Goal: Task Accomplishment & Management: Manage account settings

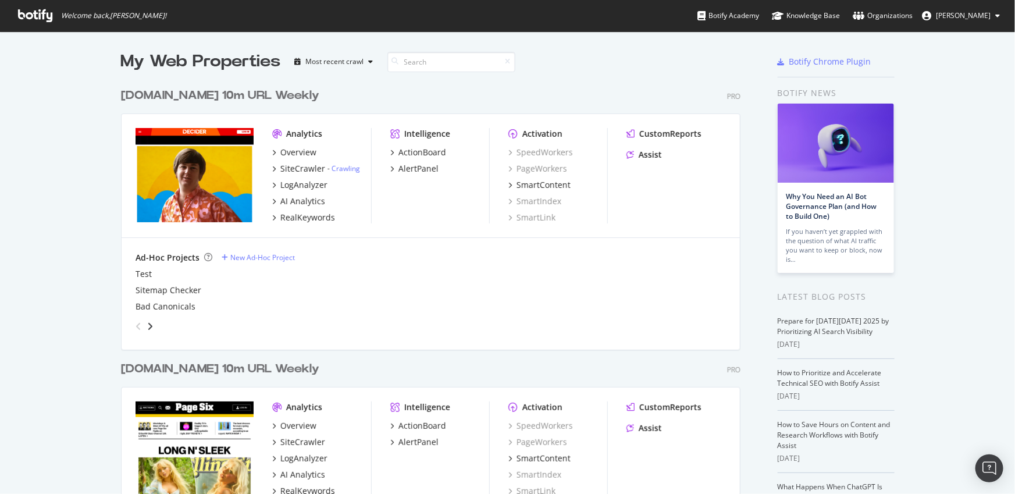
scroll to position [130, 0]
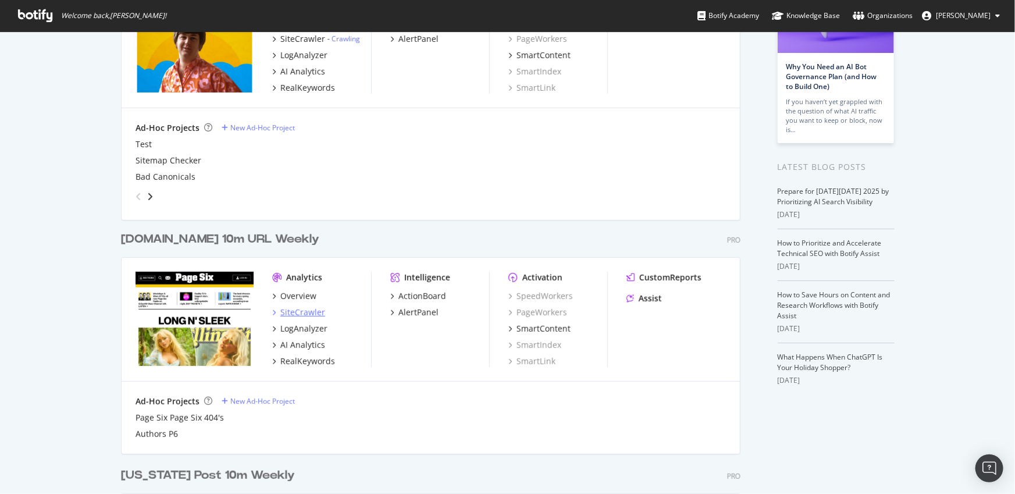
click at [298, 314] on div "SiteCrawler" at bounding box center [302, 312] width 45 height 12
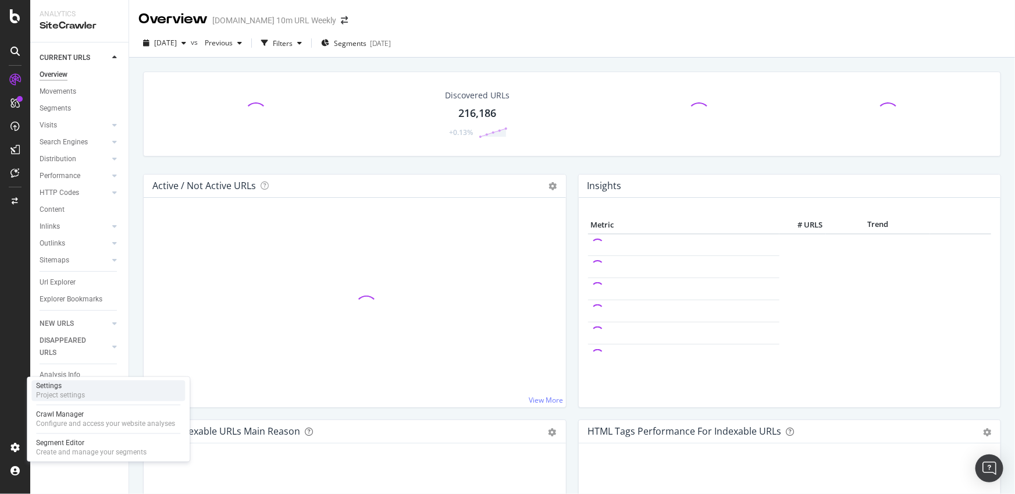
click at [66, 394] on div "Project settings" at bounding box center [60, 395] width 49 height 9
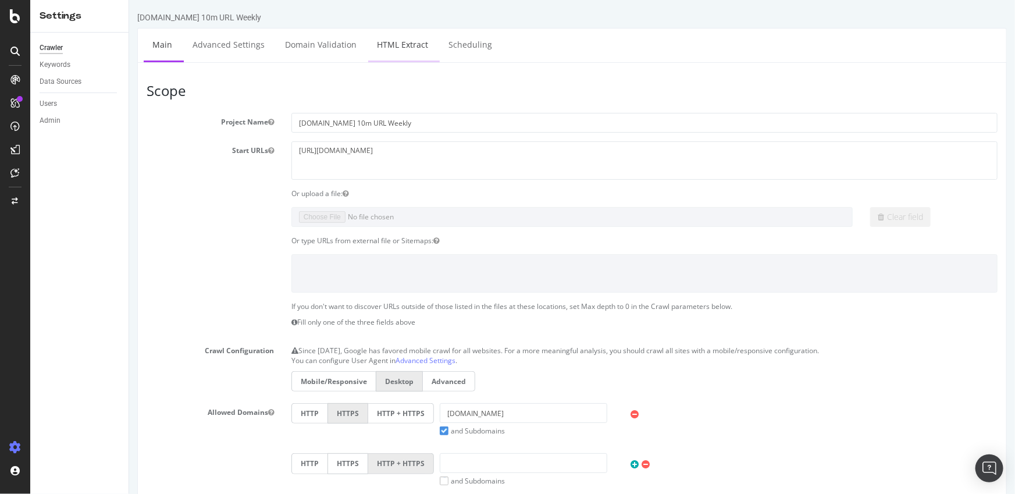
click at [391, 44] on link "HTML Extract" at bounding box center [401, 44] width 69 height 32
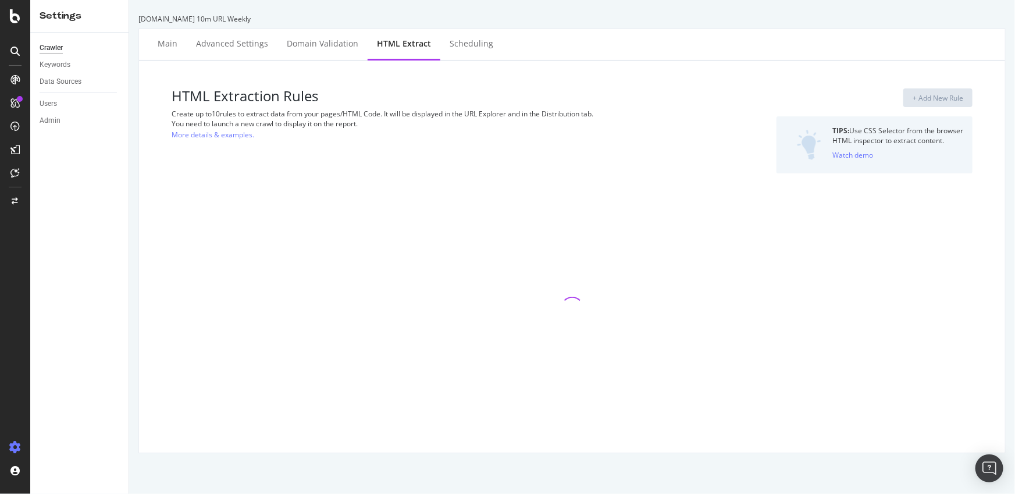
select select "exist"
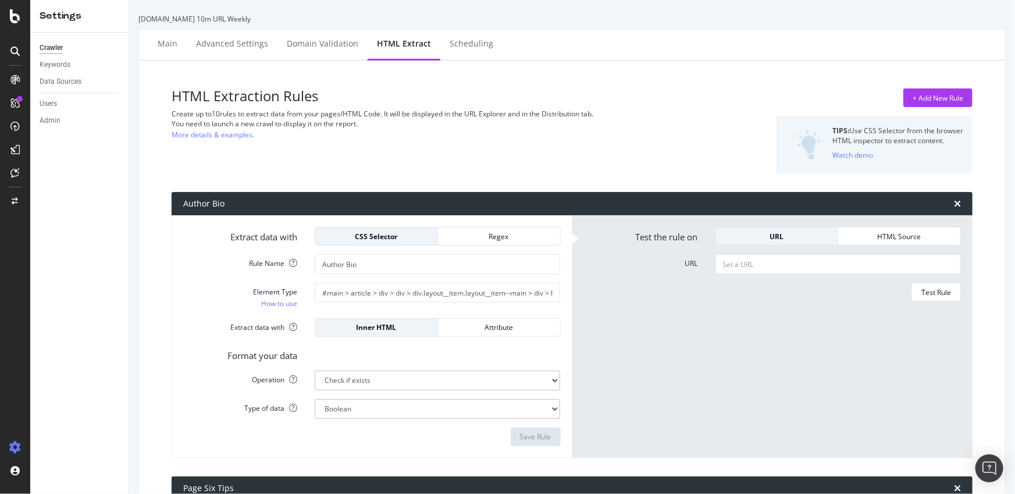
click at [742, 66] on div "HTML Extraction Rules Create up to 10 rules to extract data from your pages/HTM…" at bounding box center [572, 433] width 866 height 746
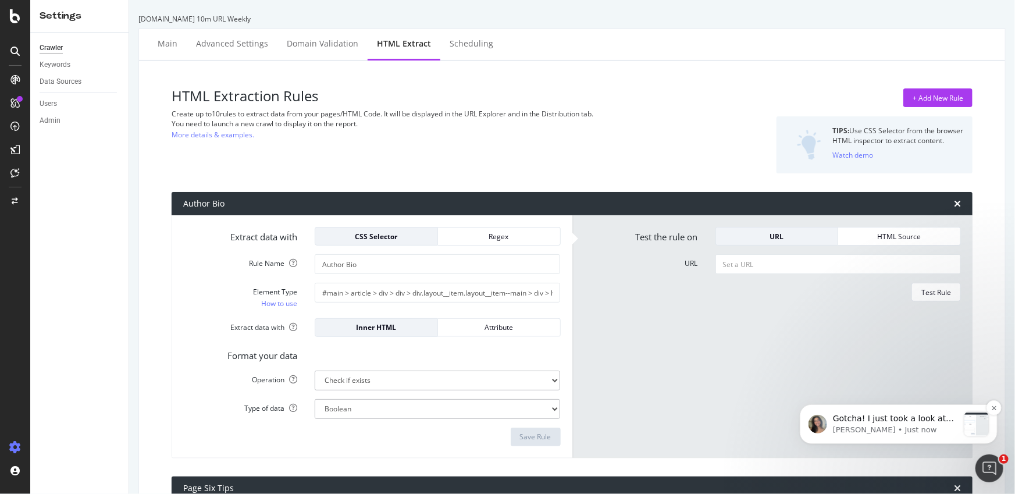
click at [885, 424] on p "Gabriella • Just now" at bounding box center [895, 429] width 126 height 10
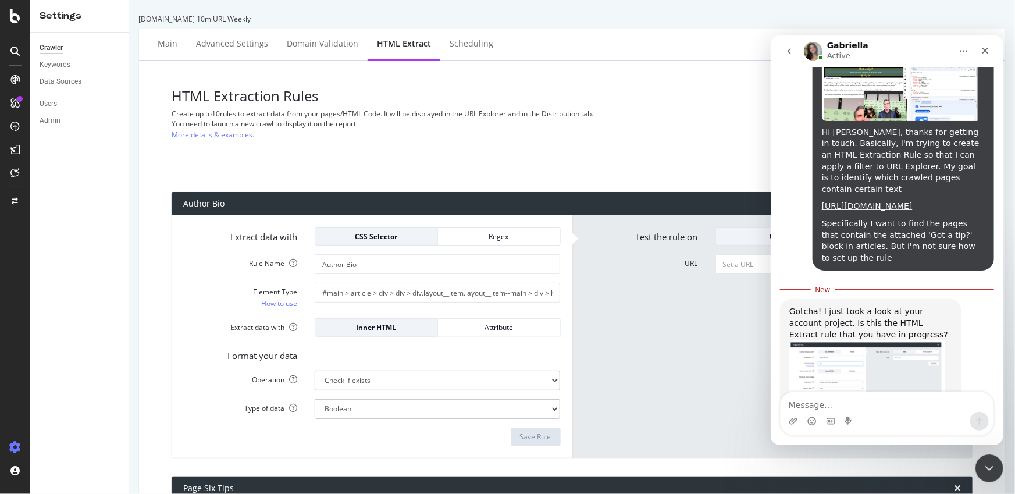
scroll to position [1285, 0]
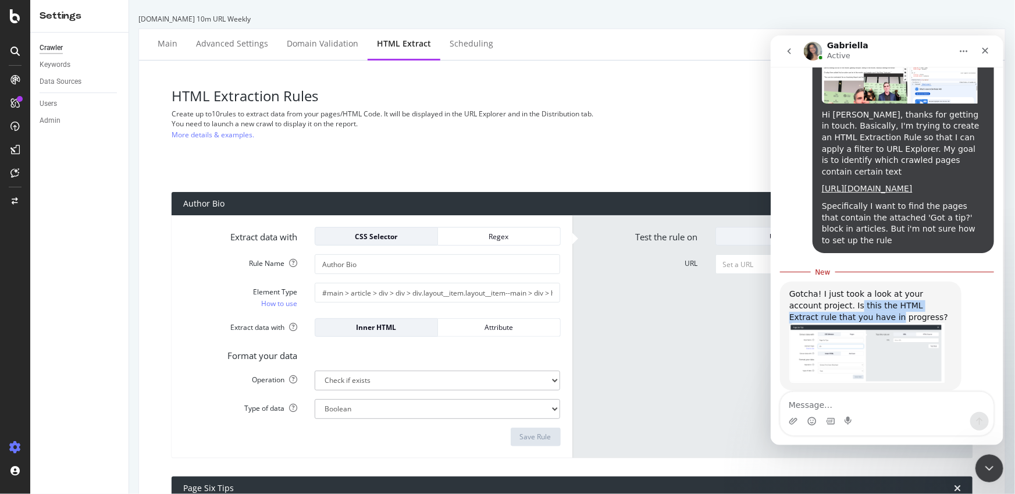
drag, startPoint x: 828, startPoint y: 242, endPoint x: 813, endPoint y: 240, distance: 15.3
click at [818, 288] on div "Gotcha! I just took a look at your account project. Is this the HTML Extract ru…" at bounding box center [869, 305] width 163 height 34
click at [813, 288] on div "Gotcha! I just took a look at your account project. Is this the HTML Extract ru…" at bounding box center [869, 305] width 163 height 34
click at [830, 322] on img "Gabriella says…" at bounding box center [866, 352] width 156 height 60
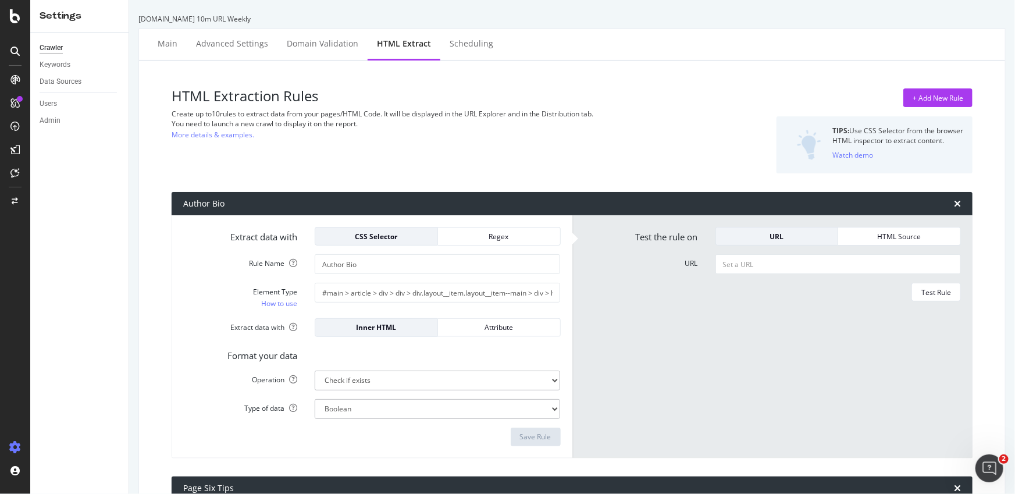
scroll to position [1266, 0]
click at [984, 467] on icon "Open Intercom Messenger" at bounding box center [987, 466] width 8 height 9
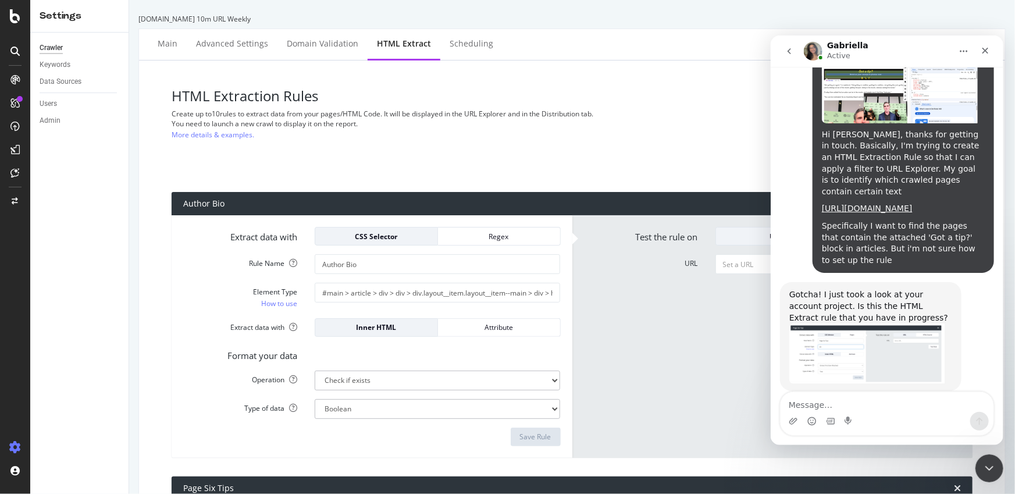
click at [860, 413] on div "Intercom messenger" at bounding box center [886, 420] width 213 height 19
click at [861, 409] on textarea "Message…" at bounding box center [886, 401] width 213 height 20
type textarea "Yes, a work in progress"
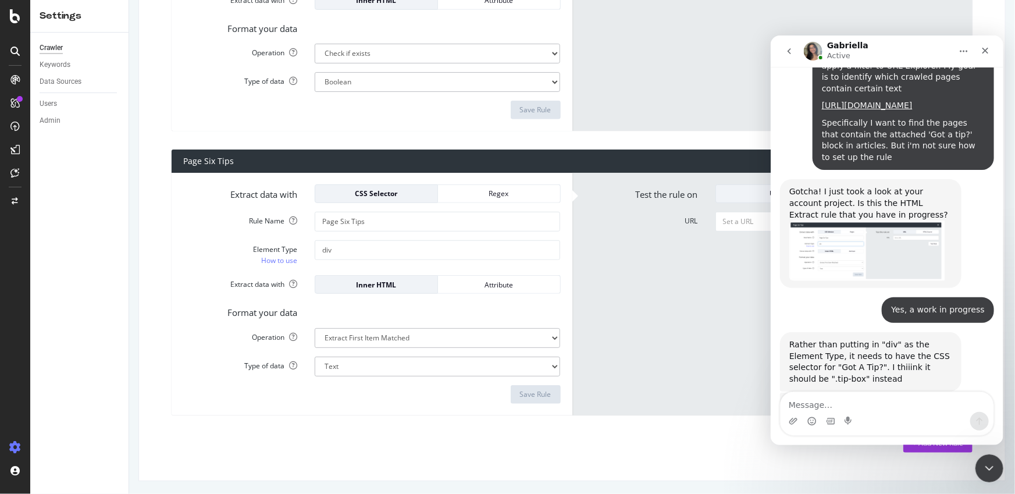
scroll to position [1374, 0]
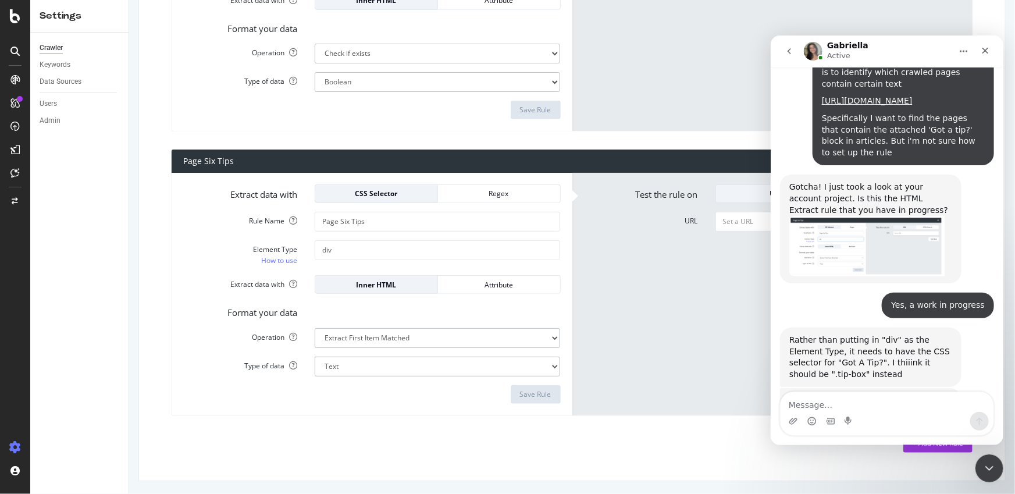
click at [378, 341] on select "Extract First Item Matched Extract First 3 Items Matched Count Number of Occure…" at bounding box center [437, 338] width 245 height 20
select select "exist"
click at [315, 328] on select "Extract First Item Matched Extract First 3 Items Matched Count Number of Occure…" at bounding box center [437, 338] width 245 height 20
select select "b"
click at [352, 251] on input "div" at bounding box center [437, 250] width 245 height 20
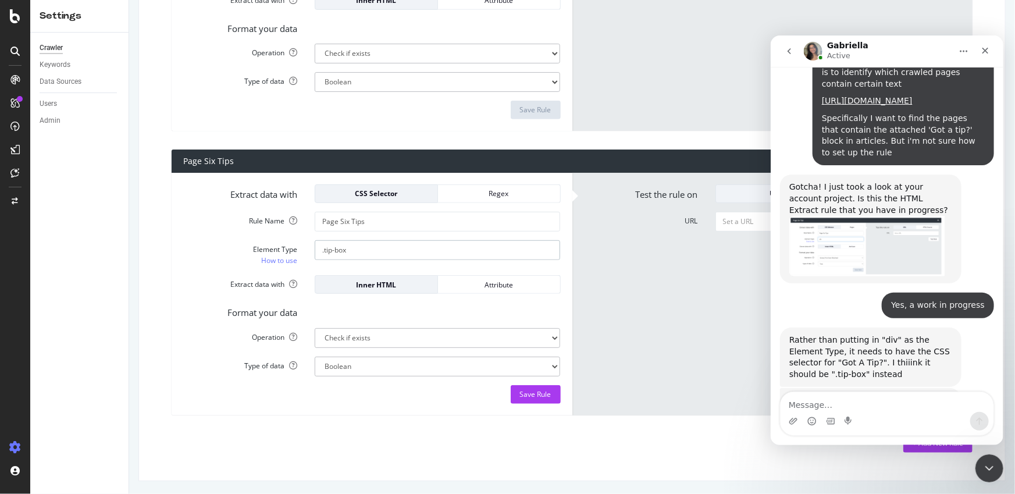
type input ".tip-box"
click at [393, 409] on div "Extract data with CSS Selector Regex Rule Name Page Six Tips Element Type How t…" at bounding box center [372, 294] width 401 height 242
click at [540, 396] on div "Save Rule" at bounding box center [535, 394] width 31 height 10
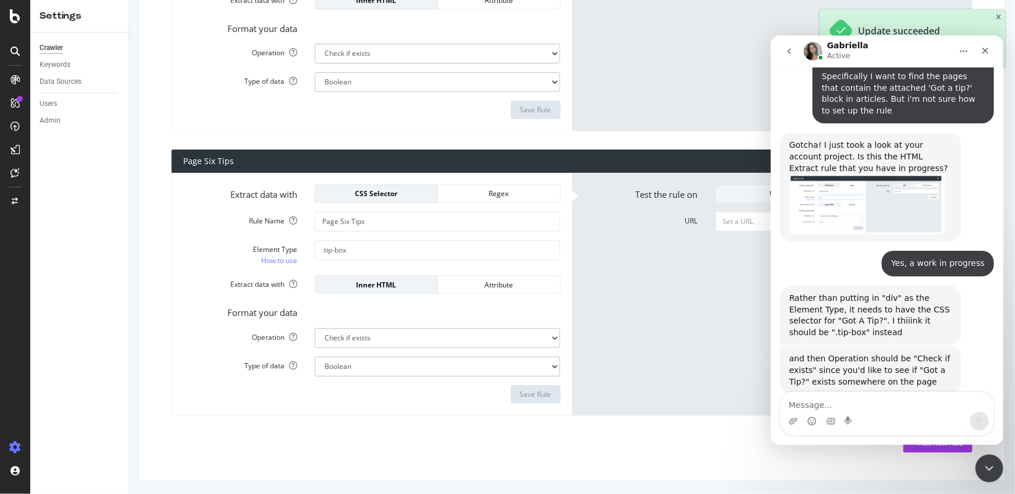
scroll to position [1419, 0]
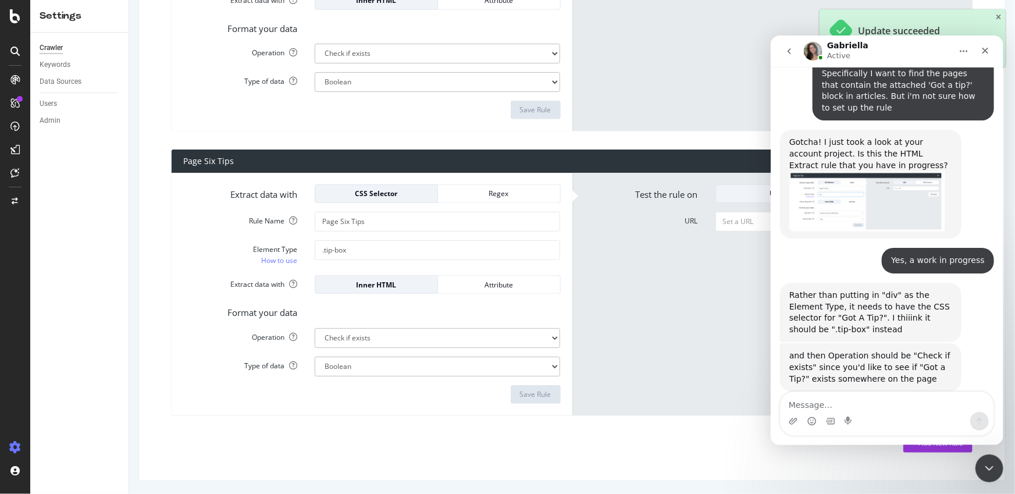
click at [862, 53] on div "Gabriella Active" at bounding box center [877, 51] width 148 height 20
click at [791, 56] on button "go back" at bounding box center [788, 51] width 22 height 22
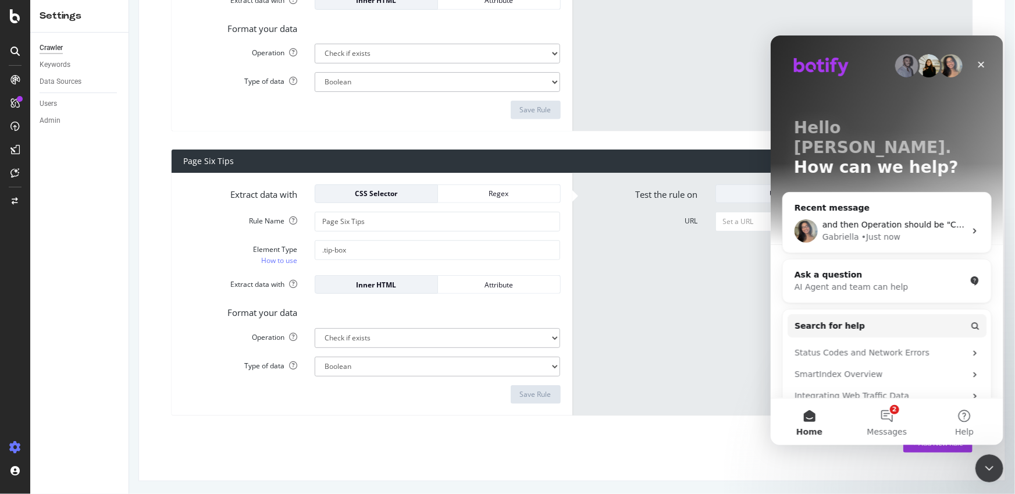
scroll to position [0, 0]
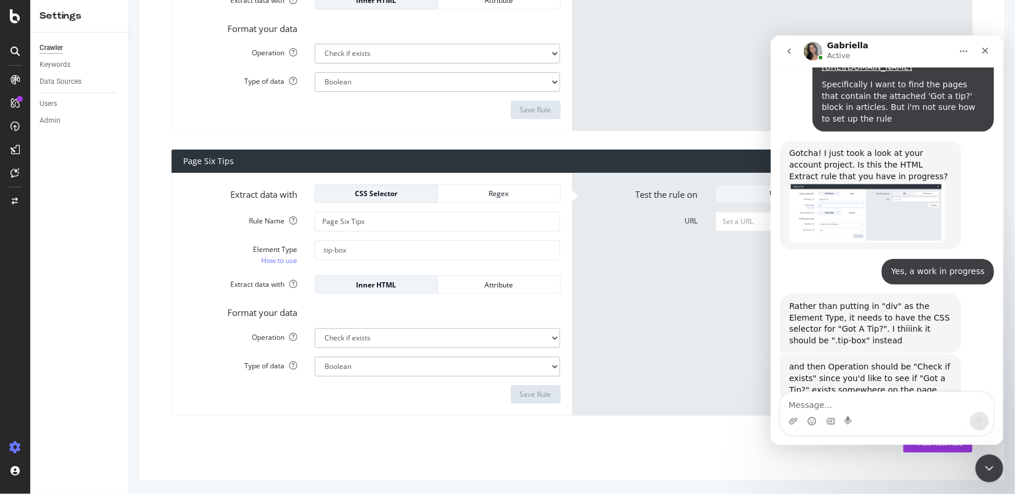
scroll to position [1419, 0]
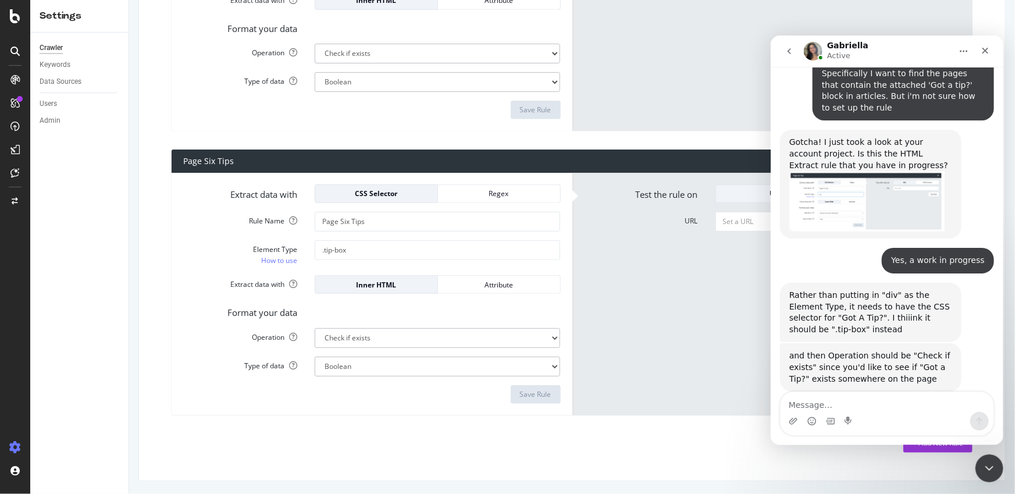
click at [955, 53] on button "Home" at bounding box center [963, 51] width 22 height 22
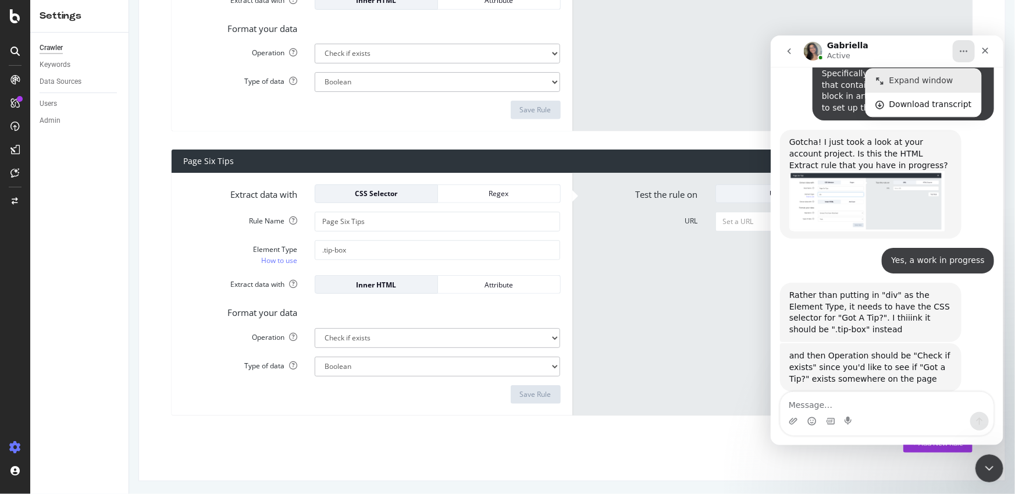
click at [938, 85] on div "Expand window" at bounding box center [929, 80] width 83 height 12
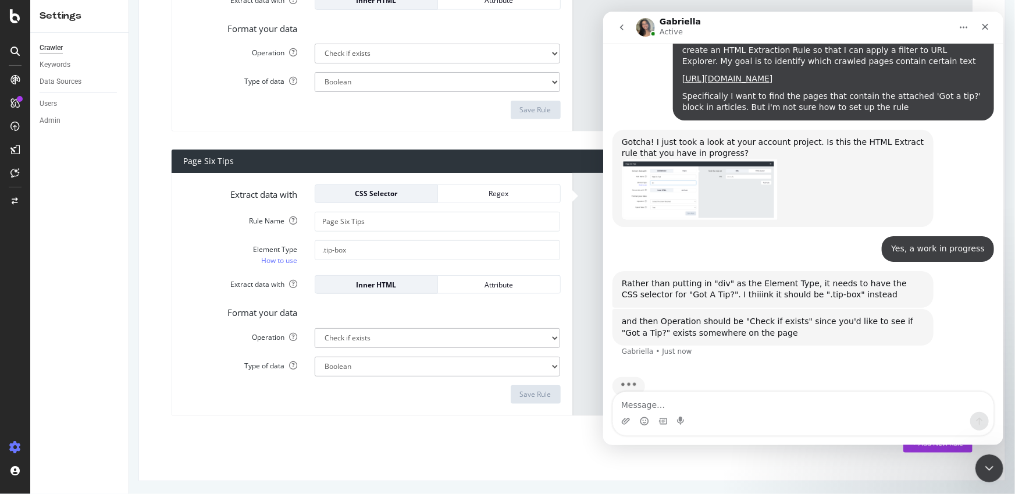
scroll to position [1063, 0]
click at [576, 240] on div "Test the rule on URL HTML Source URL Test Rule" at bounding box center [772, 294] width 401 height 242
click at [869, 316] on div "and then Operation should be "Check if exists" since you'd like to see if "Got …" at bounding box center [772, 327] width 302 height 23
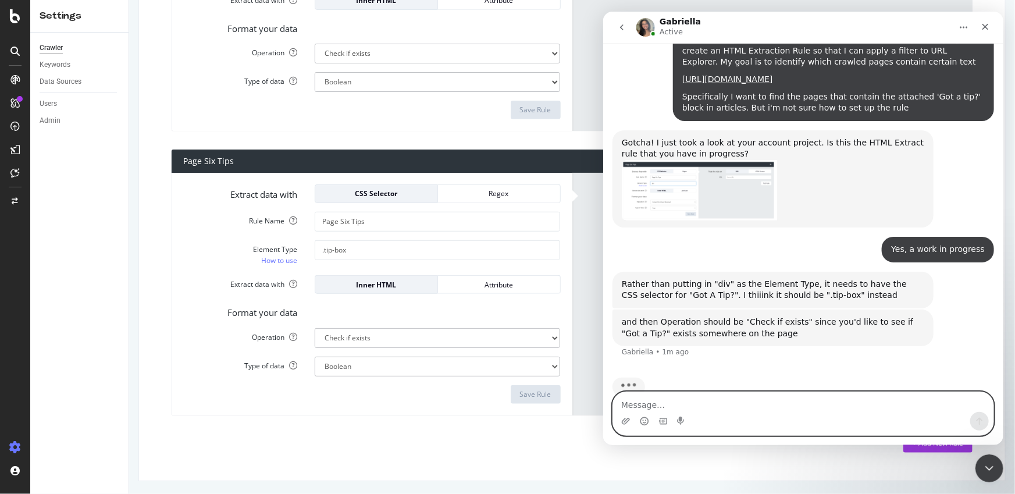
click at [815, 401] on textarea "Message…" at bounding box center [802, 402] width 380 height 20
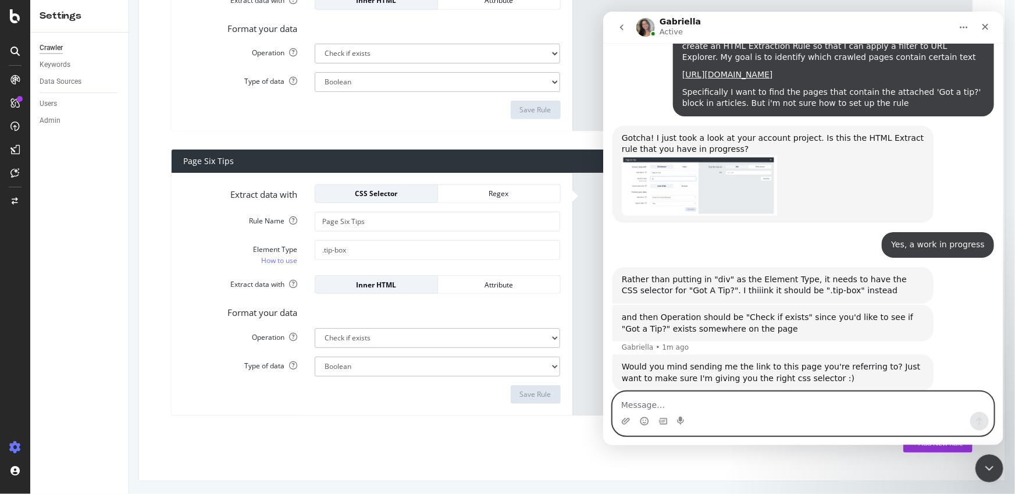
click at [784, 404] on textarea "Message…" at bounding box center [802, 402] width 380 height 20
type textarea "totally, thanks!"
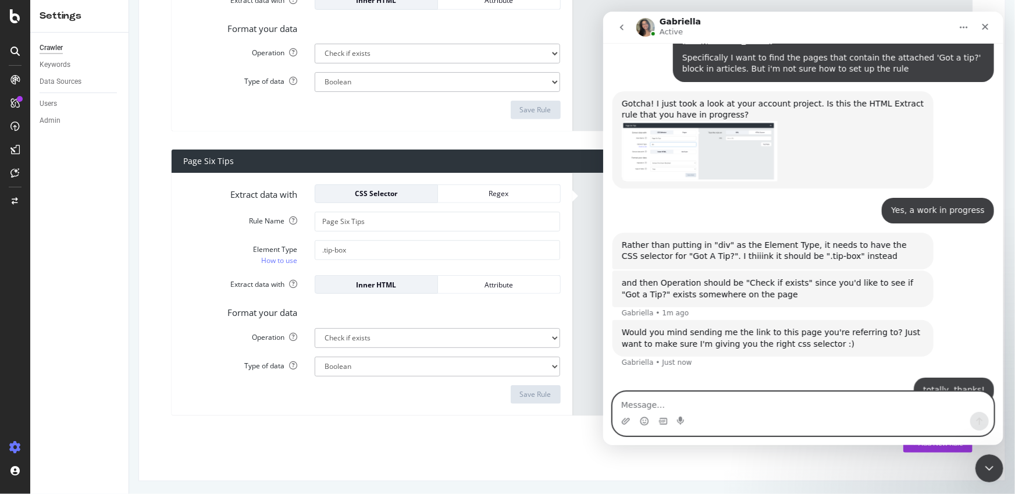
paste textarea "https://pagesix.com/2025/09/30/entertainment/billy-crudup-breaks-down-brutual-r…"
type textarea "https://pagesix.com/2025/09/30/entertainment/billy-crudup-breaks-down-brutual-r…"
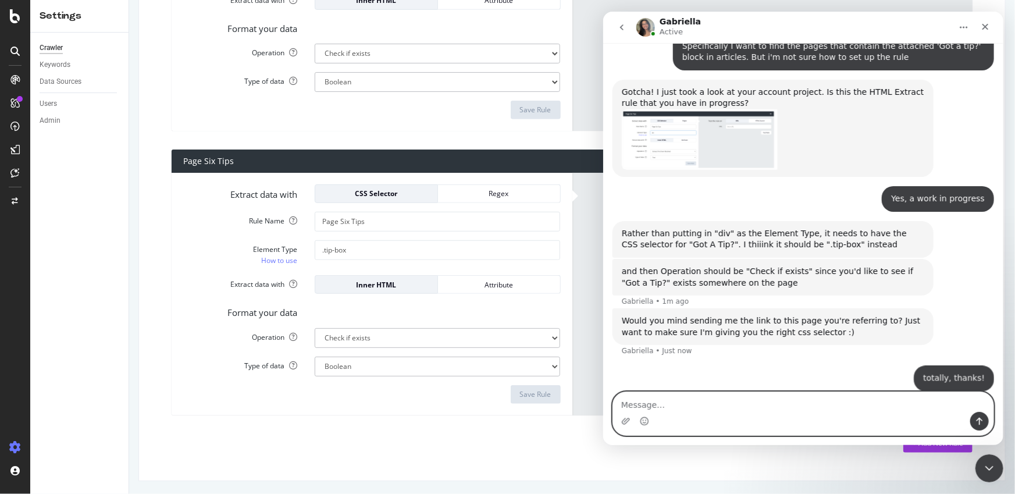
scroll to position [1140, 0]
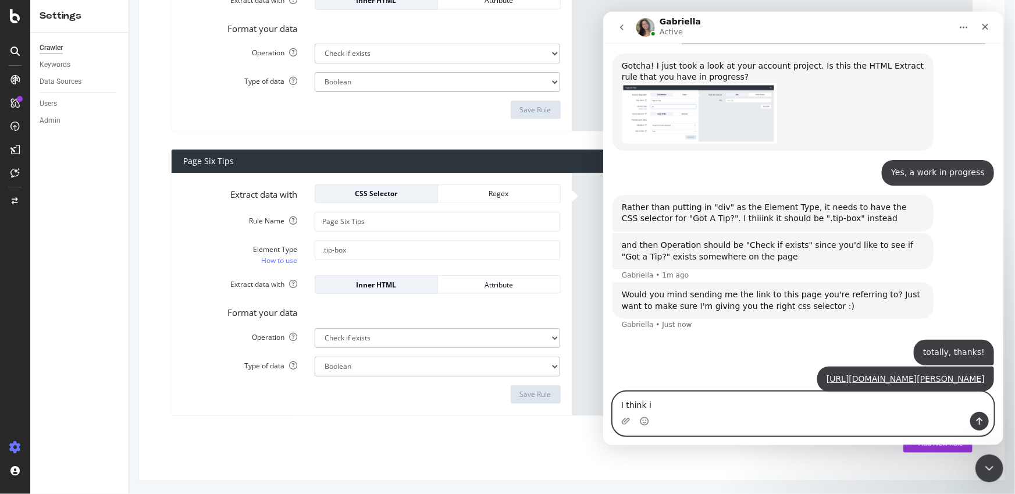
type textarea "I think i"
type textarea "i just tested it but"
type textarea "please feel free to overwrite the rule"
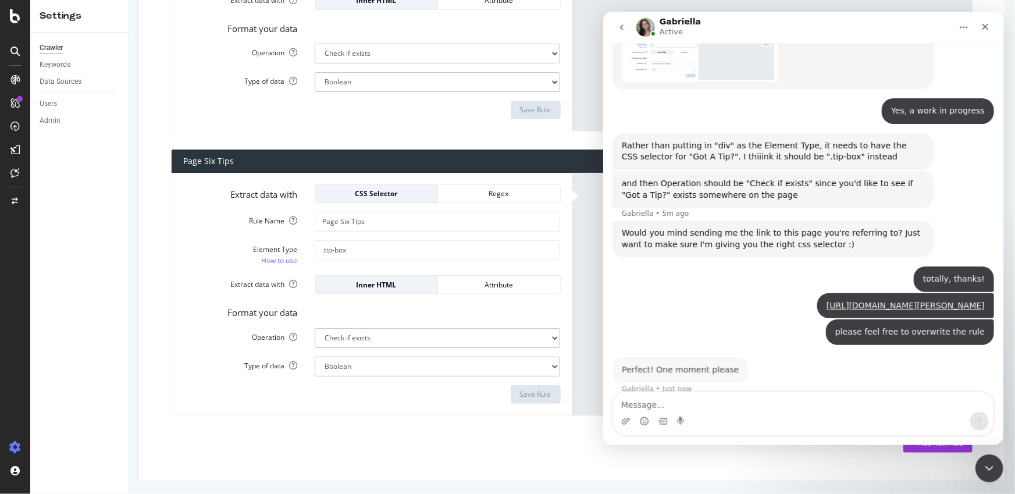
scroll to position [1202, 0]
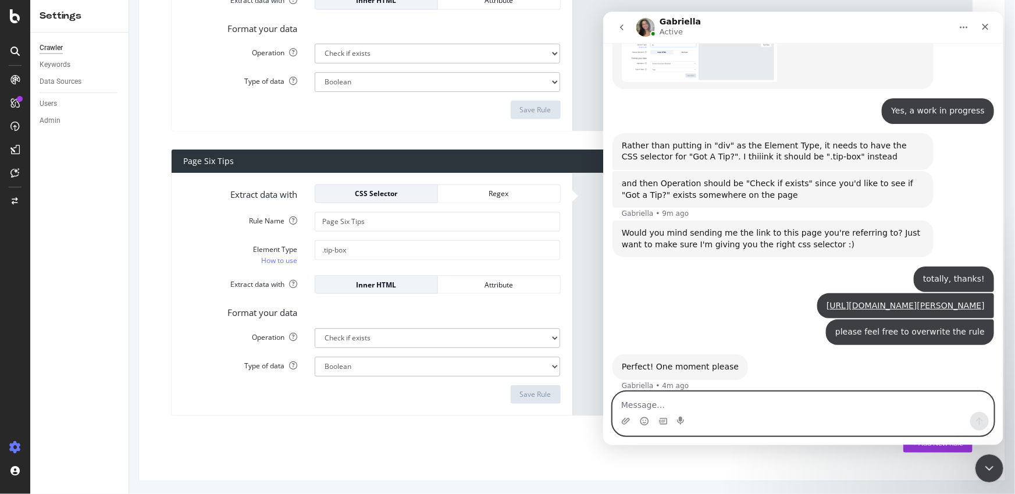
click at [750, 405] on textarea "Message…" at bounding box center [802, 402] width 380 height 20
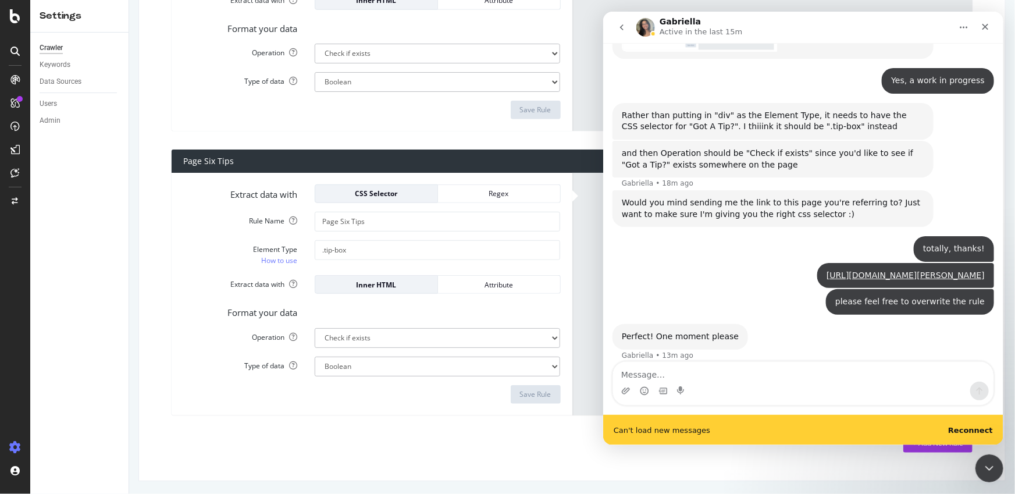
scroll to position [1233, 0]
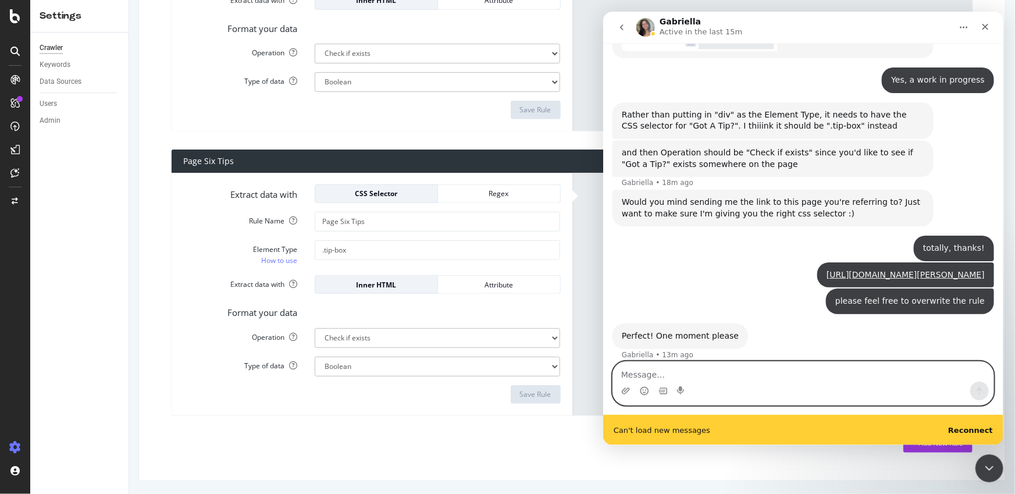
click at [722, 372] on textarea "Message…" at bounding box center [802, 372] width 380 height 20
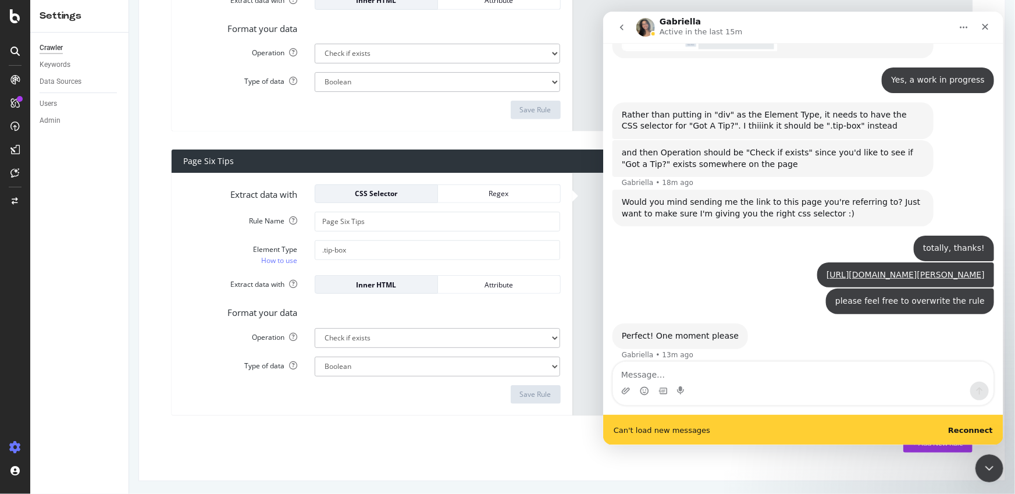
click at [979, 430] on b "Reconnect" at bounding box center [969, 430] width 45 height 9
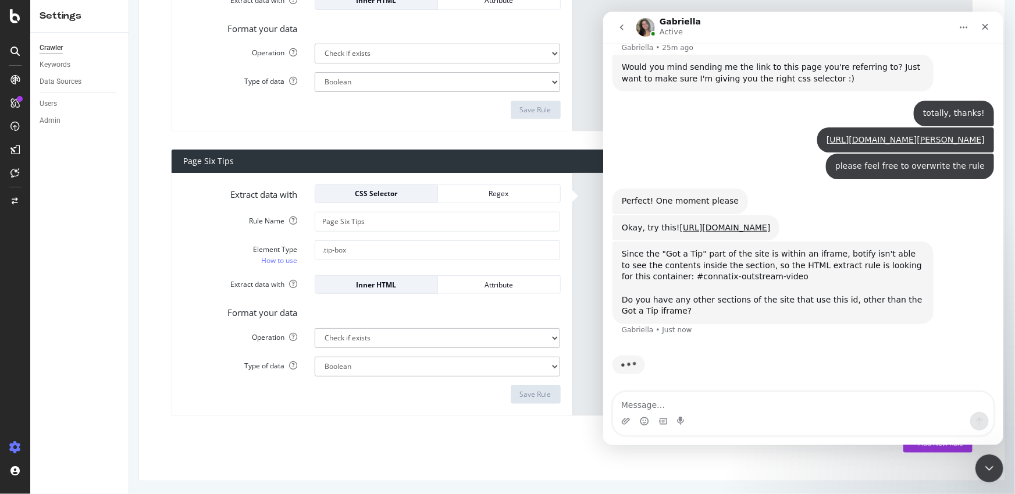
scroll to position [1323, 0]
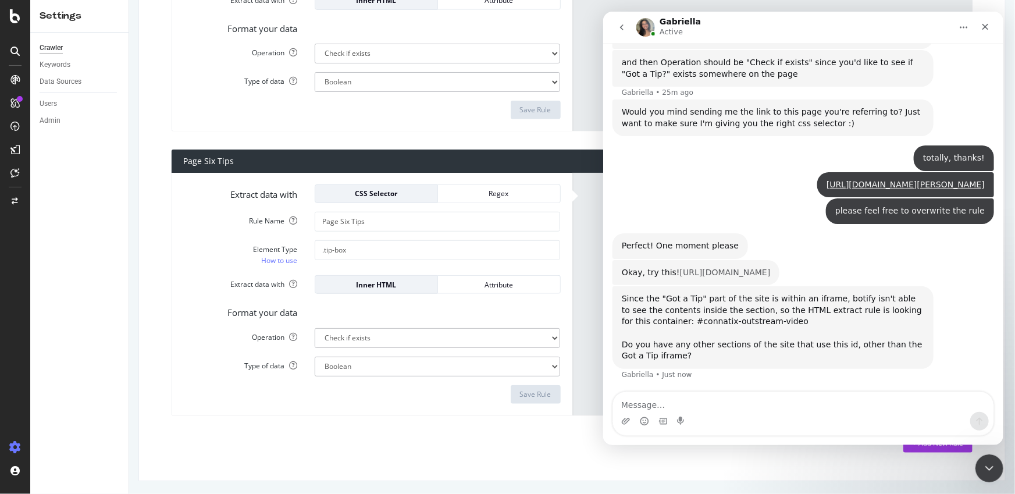
click at [743, 270] on link "https://app.botify.com/new-york-post/pagesix.com-10m-url-weekly/settings/crawle…" at bounding box center [724, 271] width 91 height 9
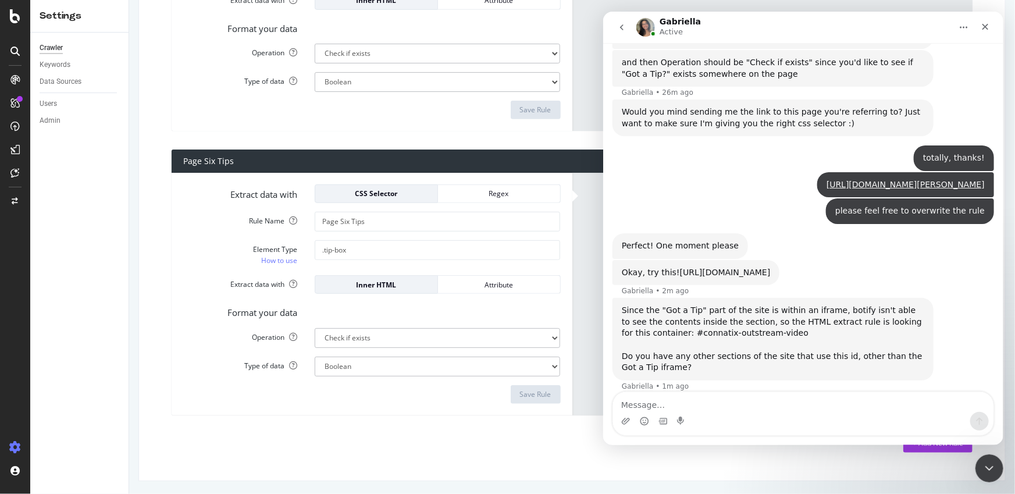
scroll to position [1334, 0]
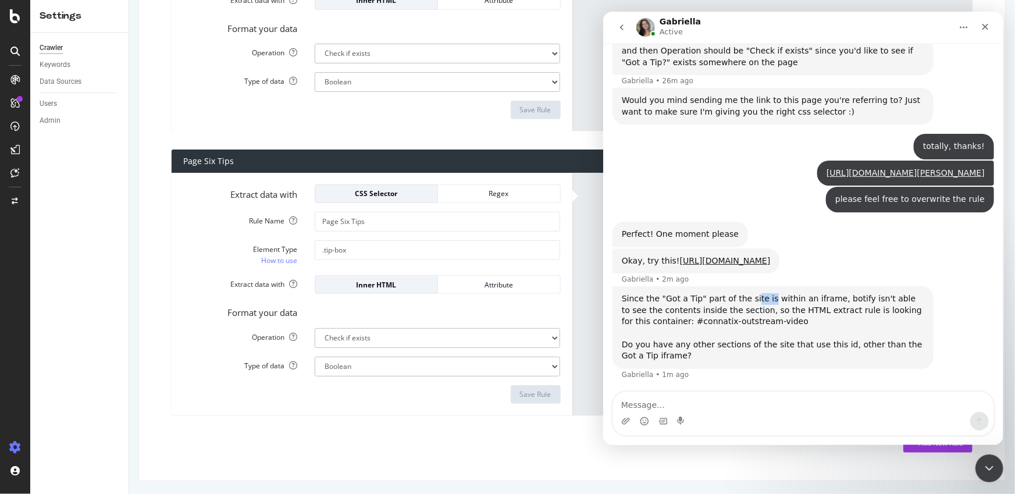
drag, startPoint x: 765, startPoint y: 298, endPoint x: 748, endPoint y: 298, distance: 16.9
click at [750, 298] on div "Since the "Got a Tip" part of the site is within an iframe, botify isn't able t…" at bounding box center [772, 327] width 302 height 69
click at [745, 298] on div "Since the "Got a Tip" part of the site is within an iframe, botify isn't able t…" at bounding box center [772, 327] width 302 height 69
drag, startPoint x: 744, startPoint y: 304, endPoint x: 755, endPoint y: 306, distance: 11.9
click at [748, 305] on div "Since the "Got a Tip" part of the site is within an iframe, botify isn't able t…" at bounding box center [772, 327] width 302 height 69
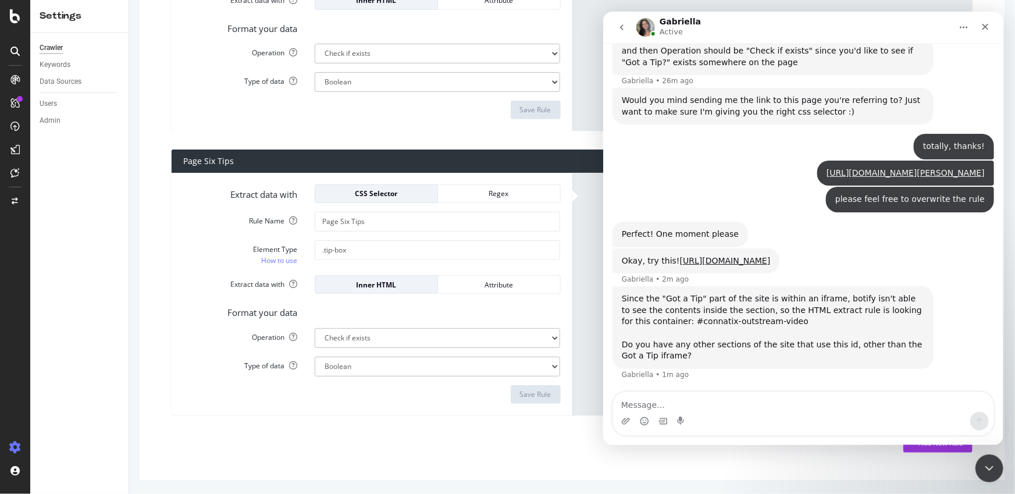
click at [755, 306] on div "Since the "Got a Tip" part of the site is within an iframe, botify isn't able t…" at bounding box center [772, 327] width 302 height 69
click at [794, 342] on div "Since the "Got a Tip" part of the site is within an iframe, botify isn't able t…" at bounding box center [772, 327] width 302 height 69
click at [793, 341] on div "Since the "Got a Tip" part of the site is within an iframe, botify isn't able t…" at bounding box center [772, 327] width 302 height 69
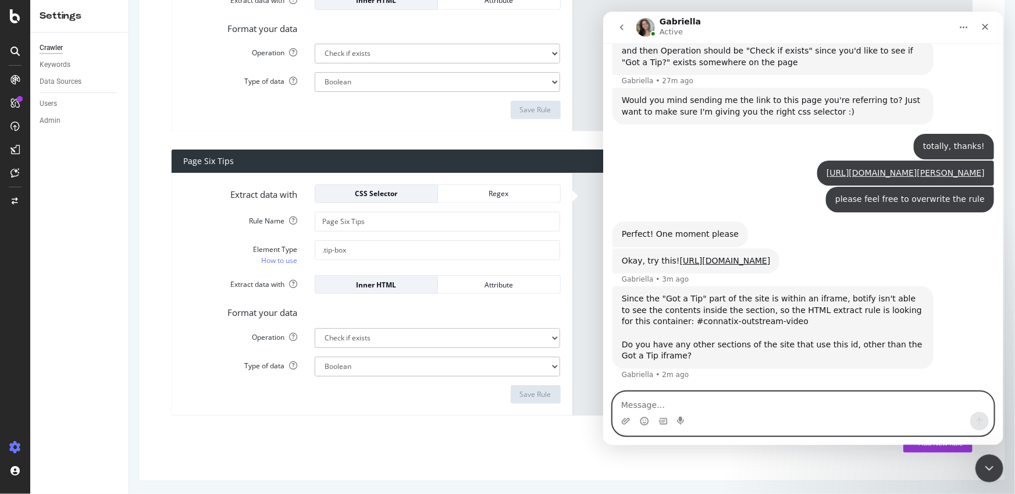
click at [762, 410] on textarea "Message…" at bounding box center [802, 402] width 380 height 20
type textarea "I think that container refers to the video ad that's directly above the Got a T…"
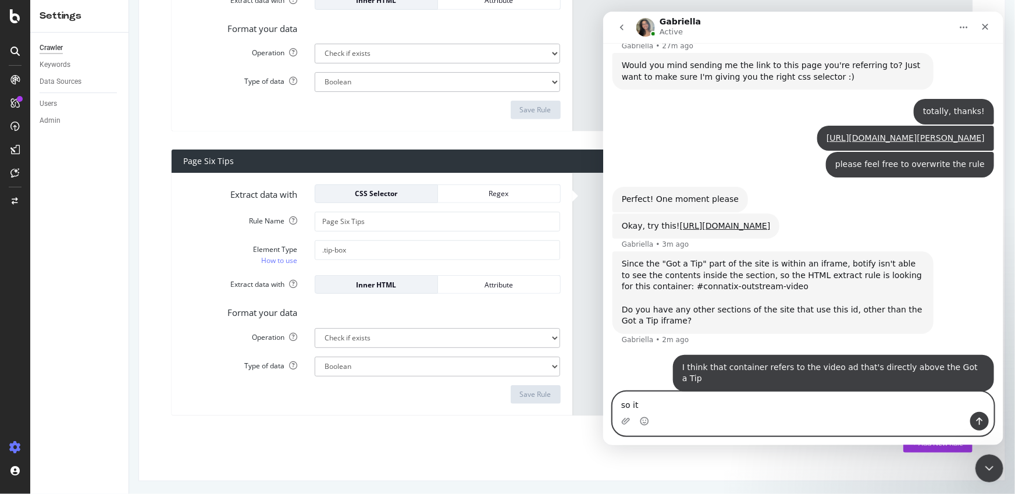
type textarea "so it"
type textarea "so it would be a separate independent unit"
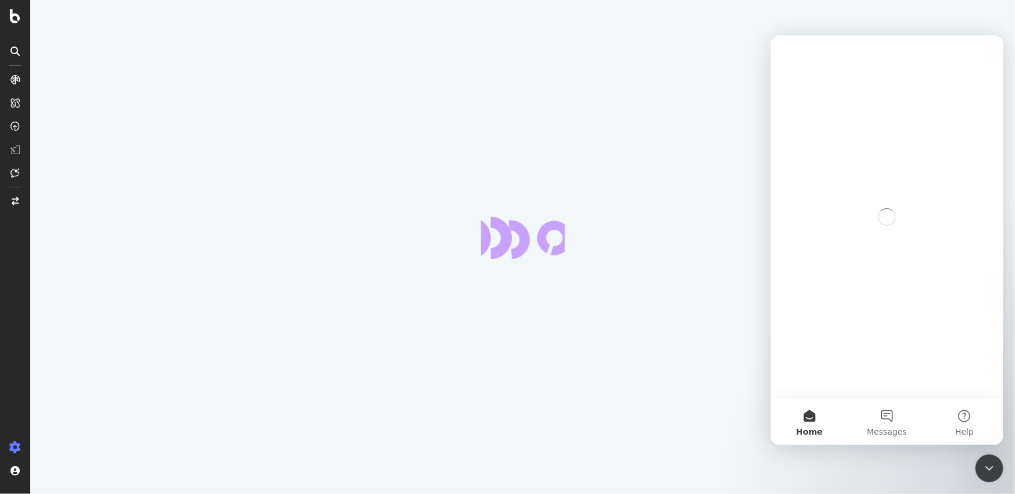
select select "exist"
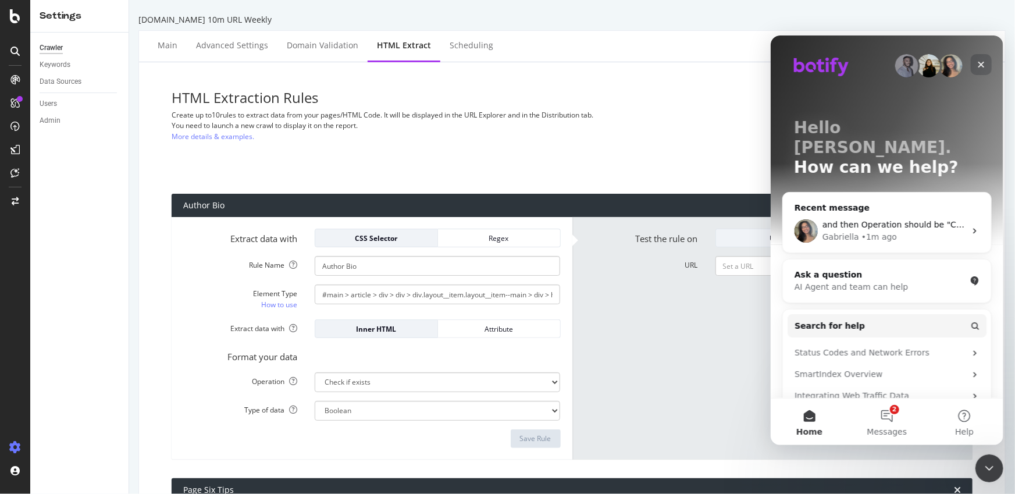
click at [986, 60] on div "Close" at bounding box center [980, 63] width 21 height 21
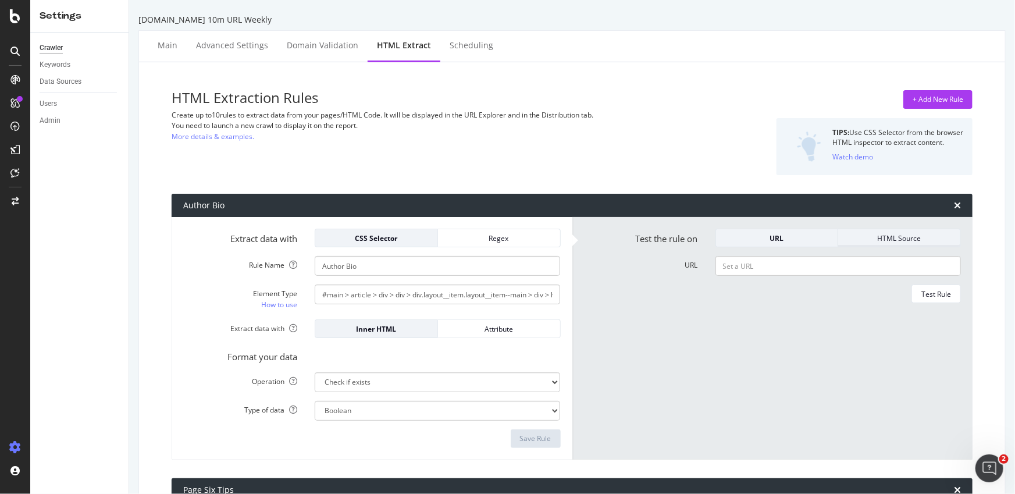
click at [890, 240] on div "HTML Source" at bounding box center [898, 238] width 103 height 10
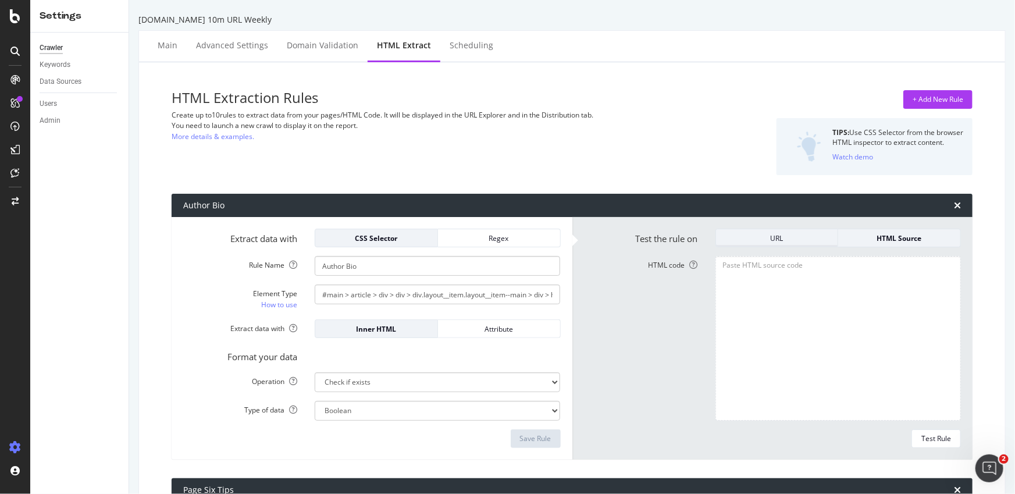
click at [793, 241] on div "URL" at bounding box center [776, 238] width 103 height 10
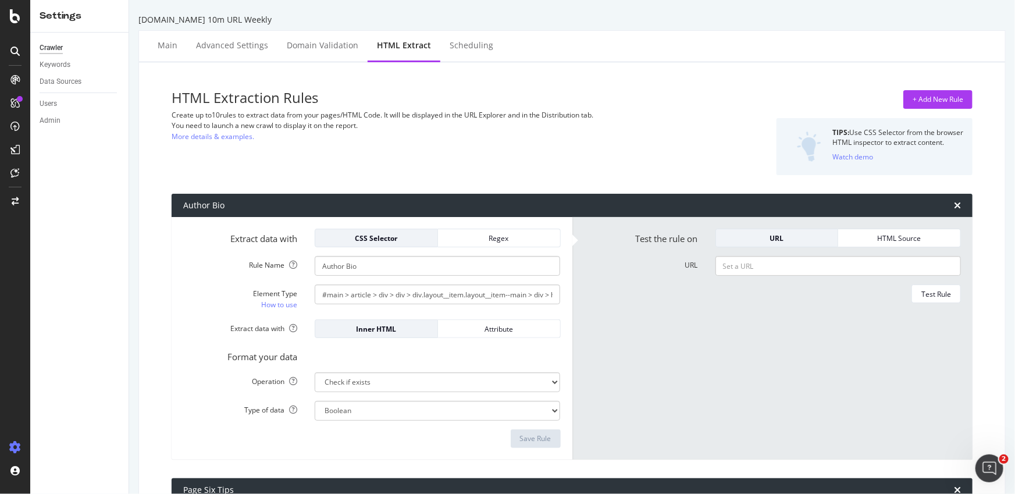
click at [848, 278] on form "Test the rule on URL HTML Source URL Test Rule" at bounding box center [772, 338] width 377 height 219
click at [767, 271] on input "URL" at bounding box center [837, 266] width 245 height 20
paste input "https://pagesix.com/2025/09/30/entertainment/billy-crudup-breaks-down-brutual-r…"
type input "https://pagesix.com/2025/09/30/entertainment/billy-crudup-breaks-down-brutual-r…"
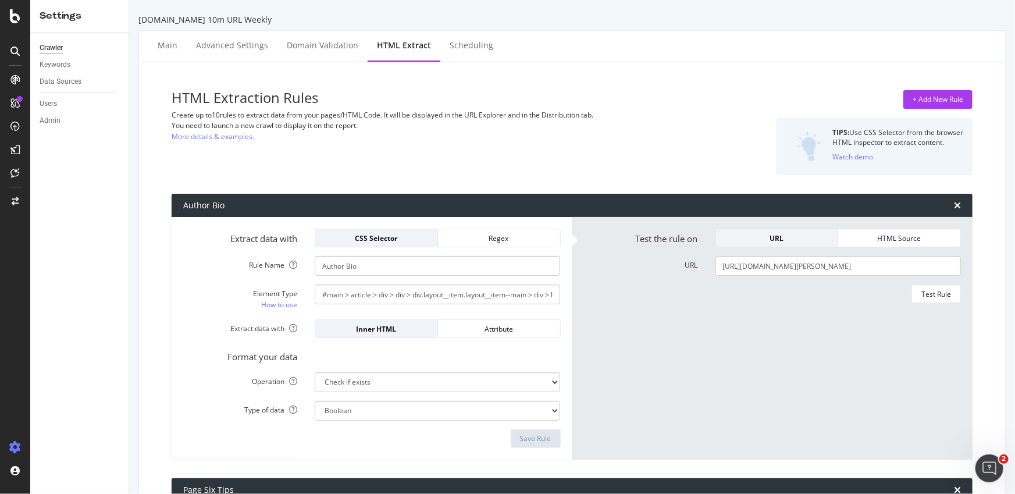
click at [762, 309] on form "Test the rule on URL HTML Source URL https://pagesix.com/2025/09/30/entertainme…" at bounding box center [772, 338] width 377 height 219
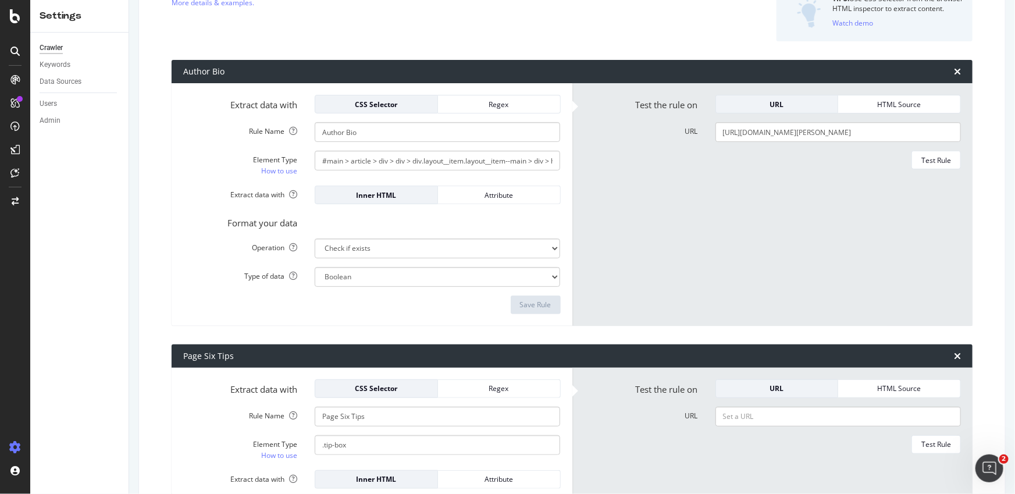
scroll to position [319, 0]
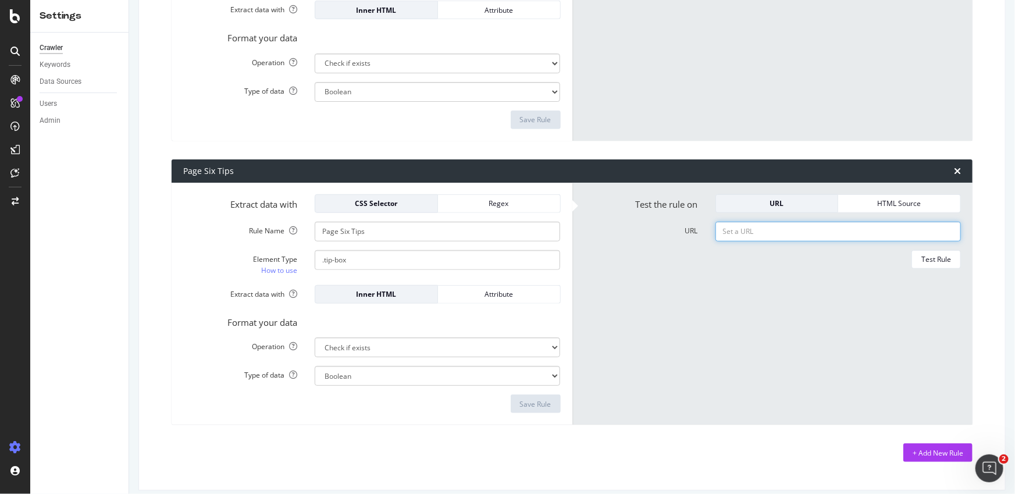
click at [755, 237] on input "URL" at bounding box center [837, 232] width 245 height 20
click at [752, 235] on input "URL" at bounding box center [837, 232] width 245 height 20
paste input "https://pagesix.com/2025/09/30/entertainment/billy-crudup-breaks-down-brutual-r…"
type input "https://pagesix.com/2025/09/30/entertainment/billy-crudup-breaks-down-brutual-r…"
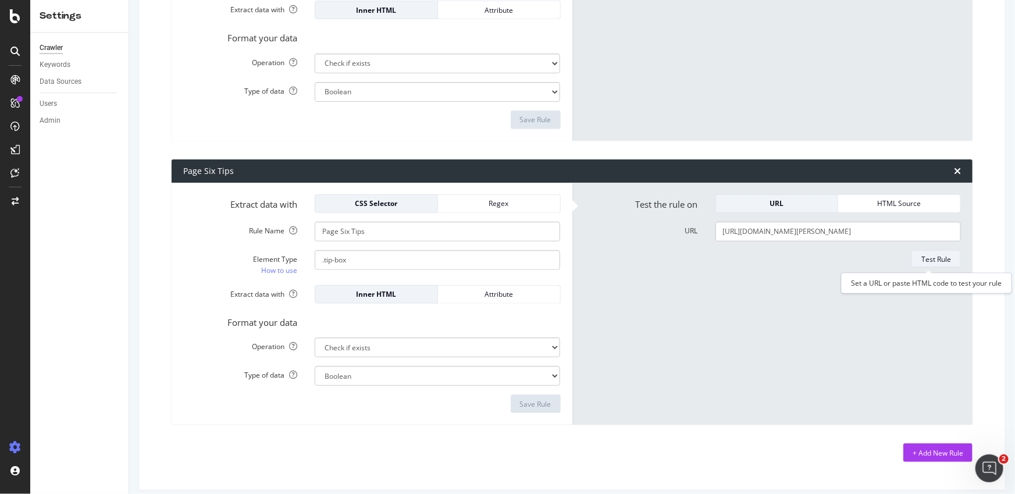
click at [921, 255] on div "Test Rule" at bounding box center [936, 259] width 30 height 10
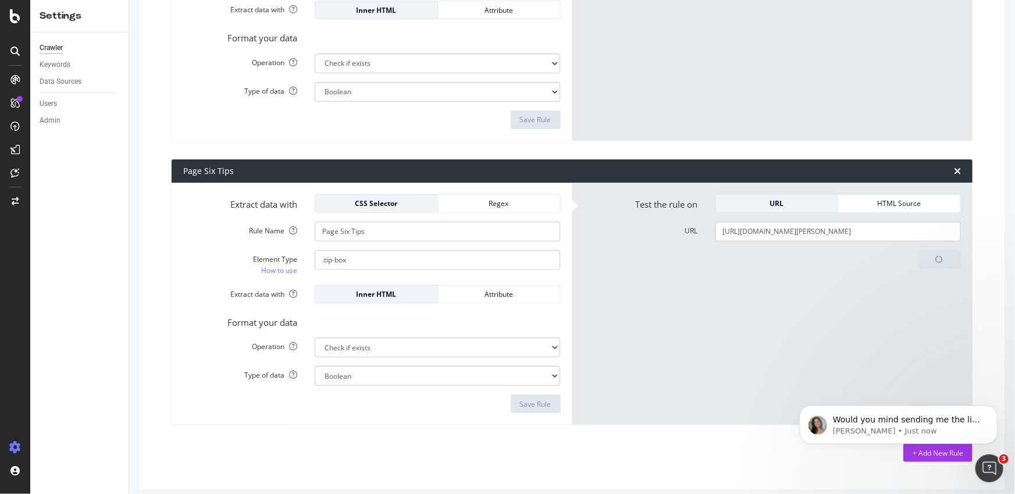
scroll to position [0, 0]
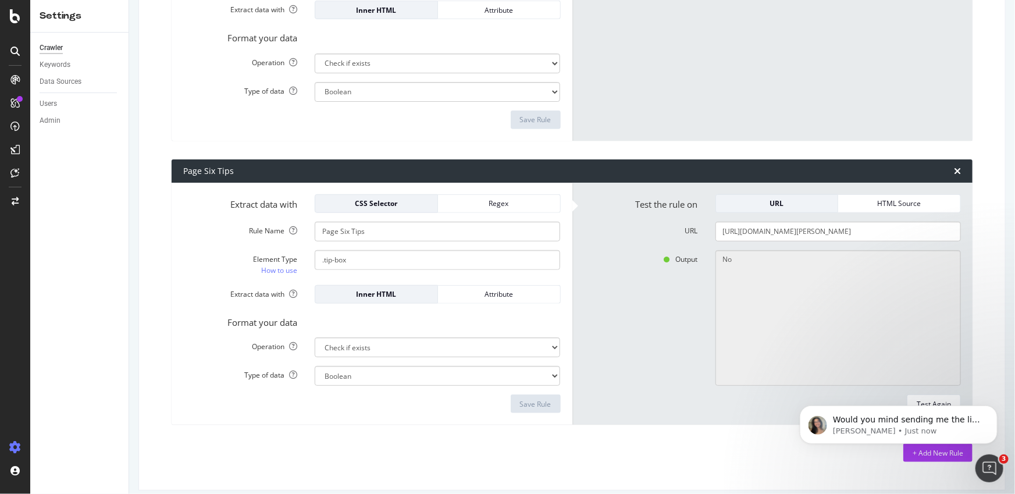
click at [651, 312] on div "Output No" at bounding box center [772, 318] width 395 height 136
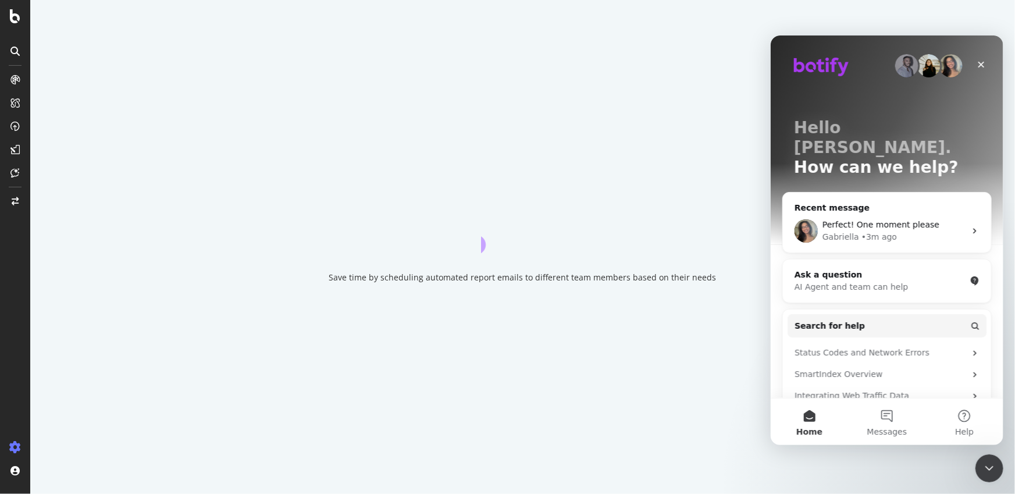
select select "exist"
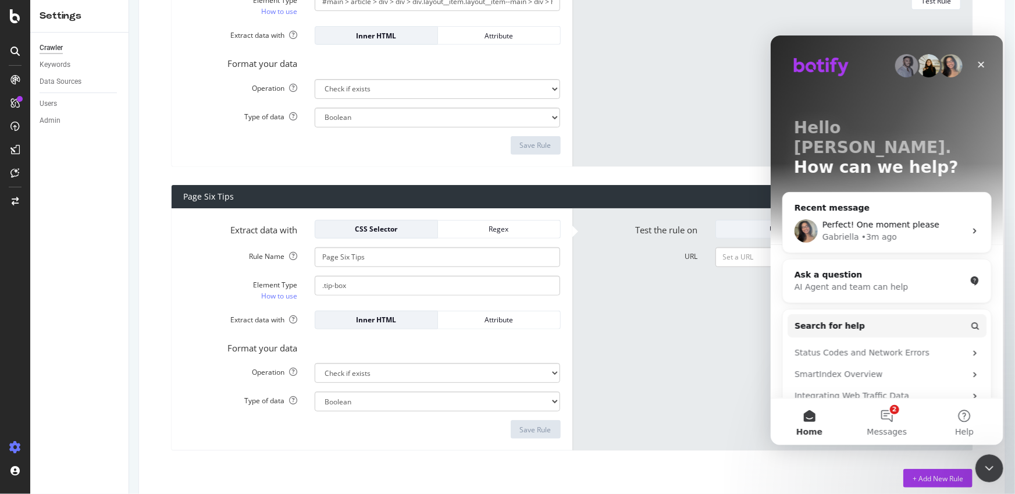
scroll to position [329, 0]
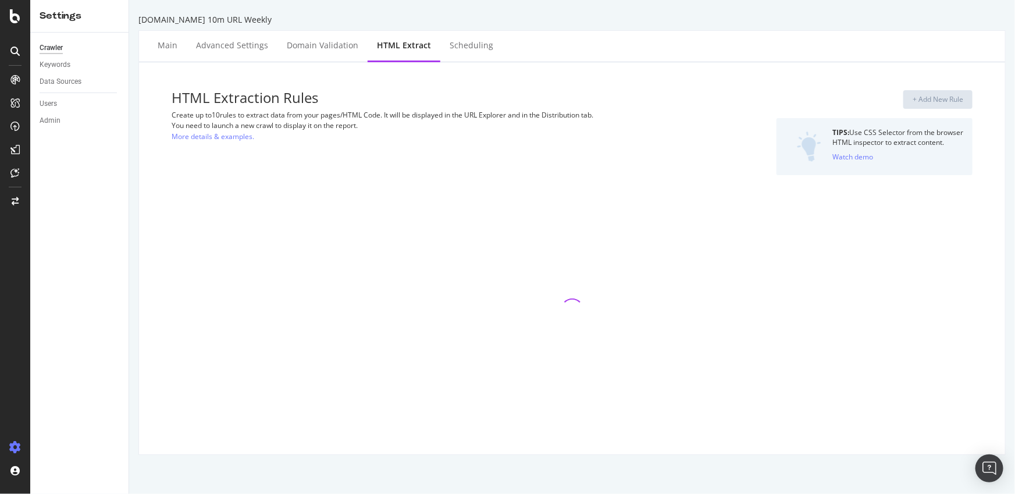
select select "exist"
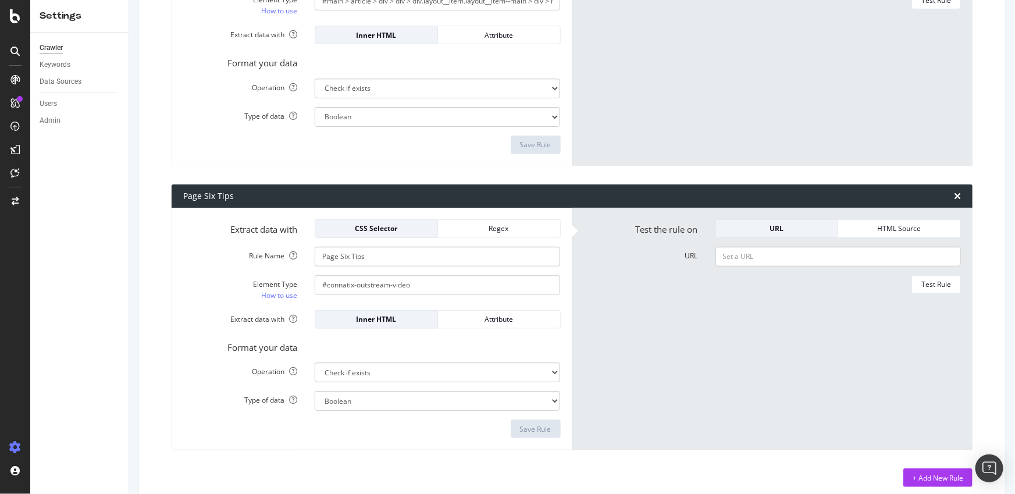
scroll to position [329, 0]
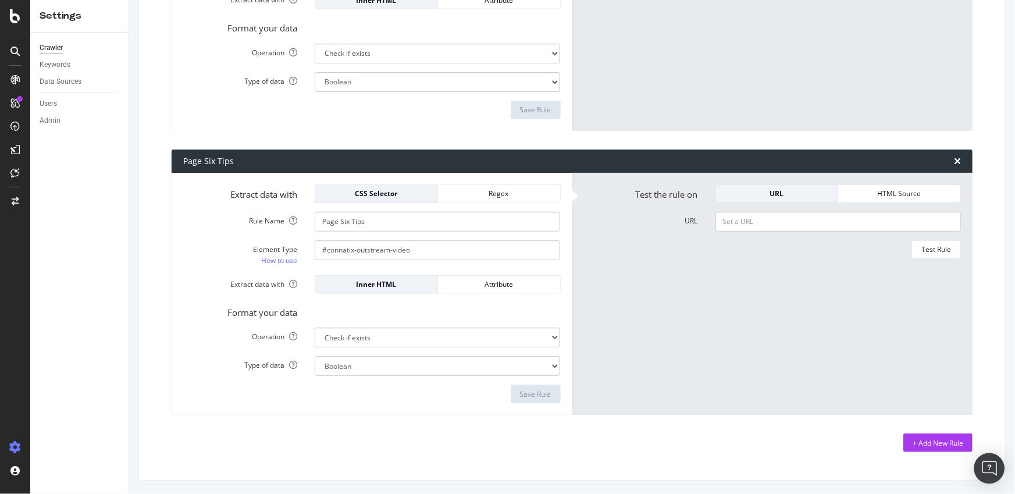
click at [988, 467] on img "Open Intercom Messenger" at bounding box center [988, 468] width 15 height 15
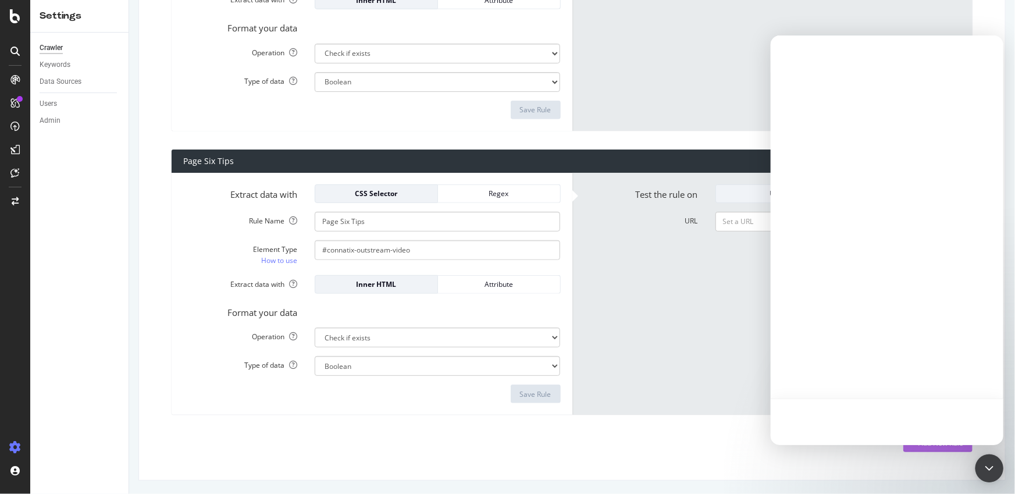
scroll to position [0, 0]
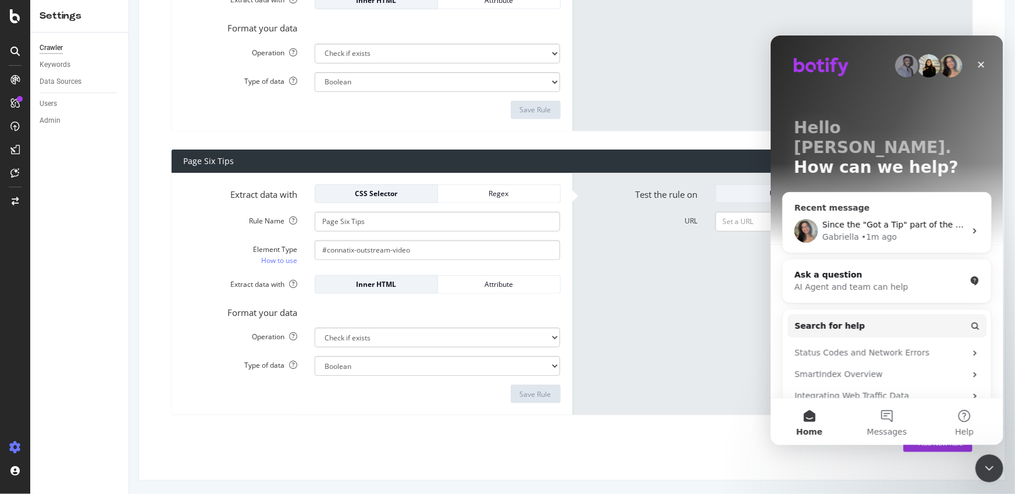
click at [910, 218] on div "Since the "Got a Tip" part of the site is within an iframe, botify isn't able t…" at bounding box center [893, 224] width 143 height 12
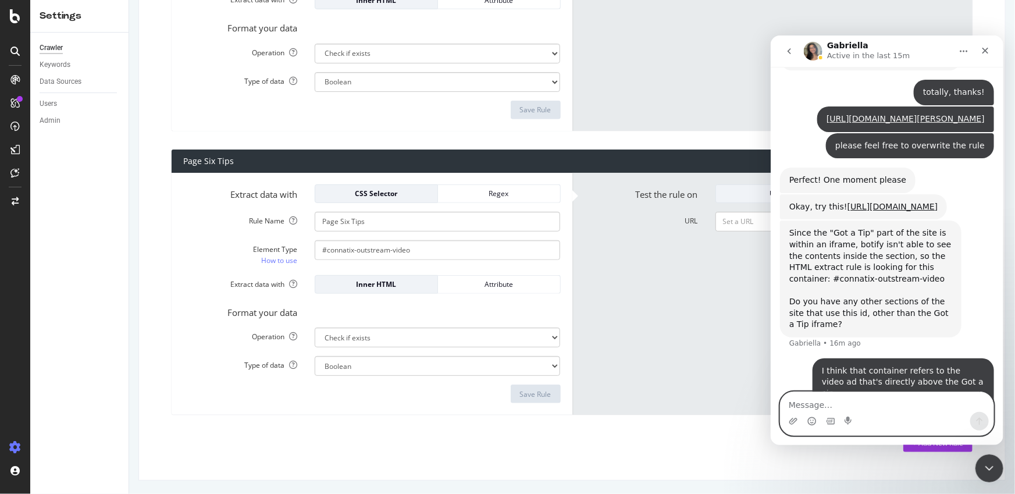
scroll to position [1819, 0]
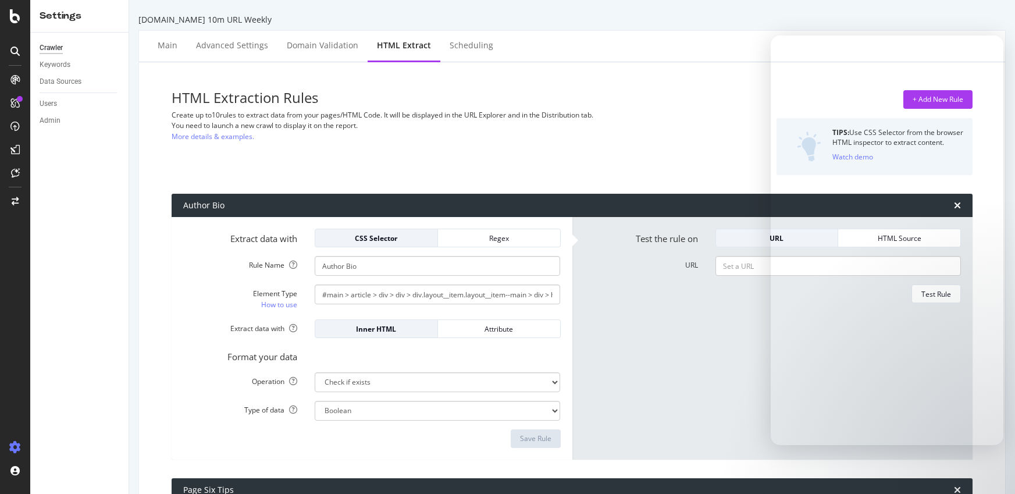
select select "exist"
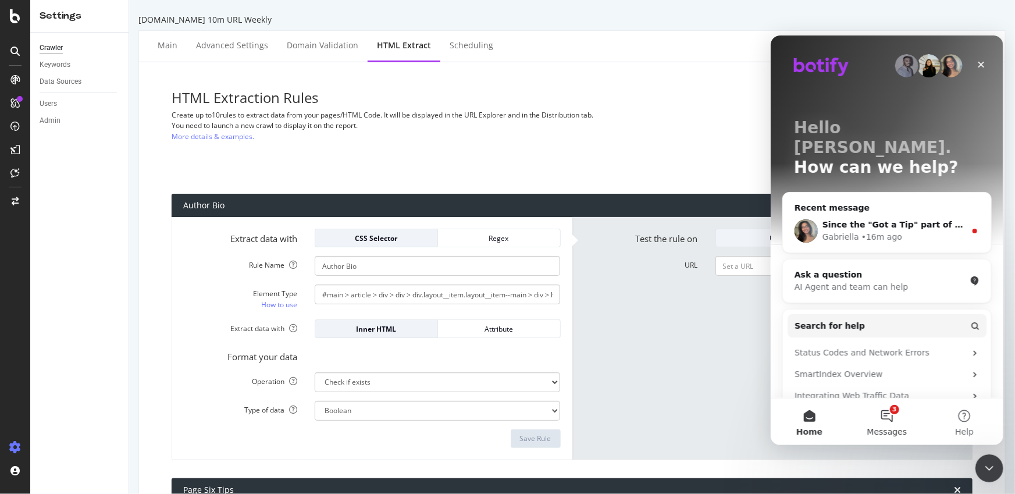
scroll to position [329, 0]
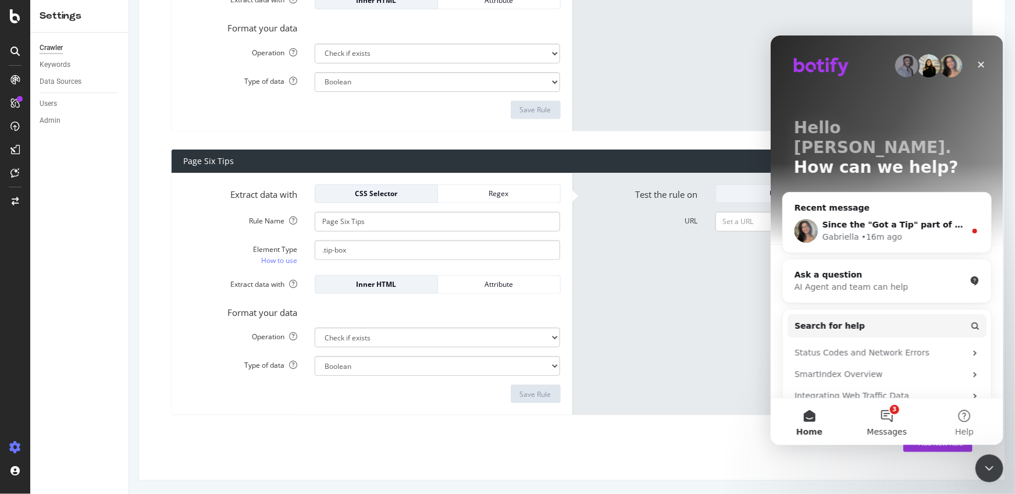
click at [894, 429] on span "Messages" at bounding box center [886, 431] width 40 height 8
